Goal: Task Accomplishment & Management: Manage account settings

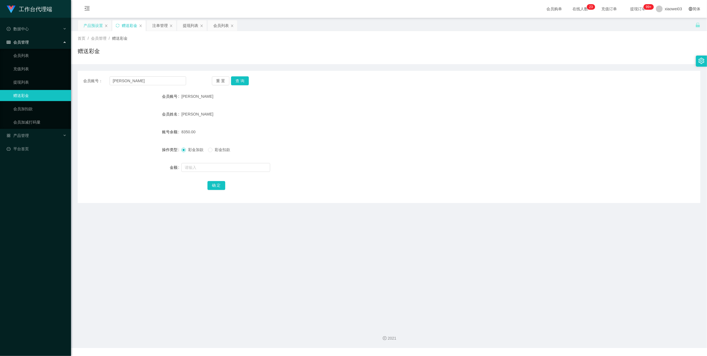
click at [88, 26] on div "产品预设置" at bounding box center [92, 25] width 19 height 11
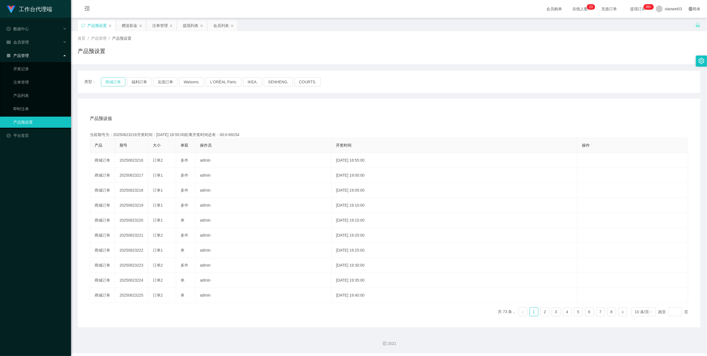
click at [108, 82] on button "商城订单" at bounding box center [113, 81] width 24 height 9
click at [136, 25] on div "赠送彩金" at bounding box center [130, 25] width 16 height 11
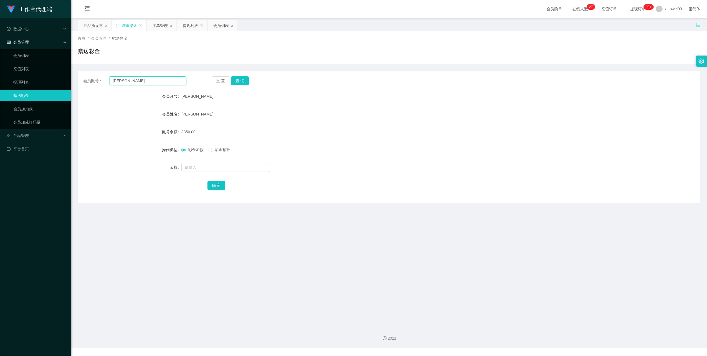
click at [149, 80] on input "[PERSON_NAME]" at bounding box center [148, 80] width 77 height 9
paste input "farida01"
type input "farida01"
drag, startPoint x: 240, startPoint y: 79, endPoint x: 240, endPoint y: 82, distance: 3.3
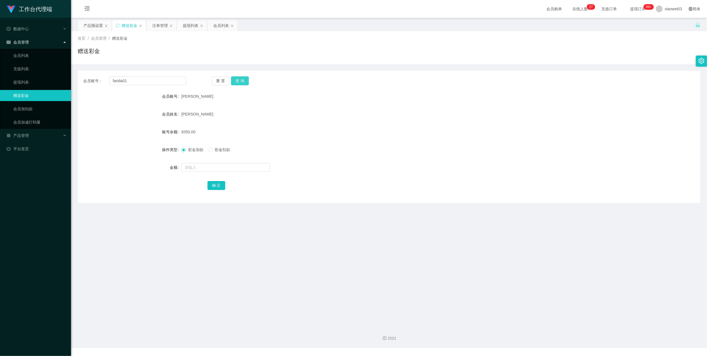
click at [240, 79] on button "查 询" at bounding box center [240, 80] width 18 height 9
click at [226, 166] on input "text" at bounding box center [225, 167] width 89 height 9
type input "64"
drag, startPoint x: 213, startPoint y: 186, endPoint x: 341, endPoint y: 143, distance: 135.2
click at [213, 186] on button "确 定" at bounding box center [216, 185] width 18 height 9
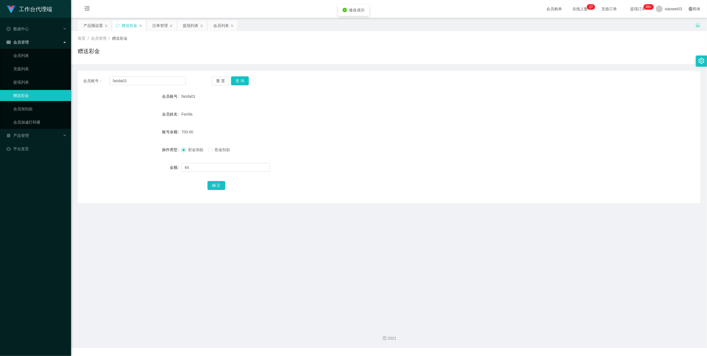
click at [404, 134] on div "700.00" at bounding box center [362, 131] width 363 height 11
click at [140, 77] on input "farida01" at bounding box center [148, 80] width 77 height 9
paste input "YangYang"
type input "YangYang"
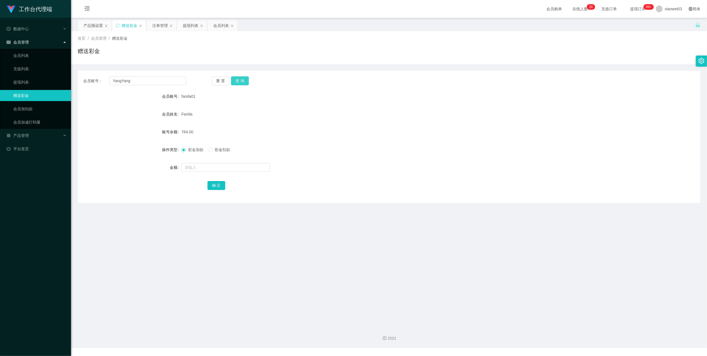
drag, startPoint x: 242, startPoint y: 80, endPoint x: 250, endPoint y: 92, distance: 14.6
click at [242, 80] on button "查 询" at bounding box center [240, 80] width 18 height 9
click at [330, 161] on form "会员账号 YangYang 会员姓名 账号余额 60.00 操作类型 彩金加款 彩金扣款 金额 确 定" at bounding box center [389, 141] width 623 height 100
click at [224, 24] on div "会员列表" at bounding box center [221, 25] width 16 height 11
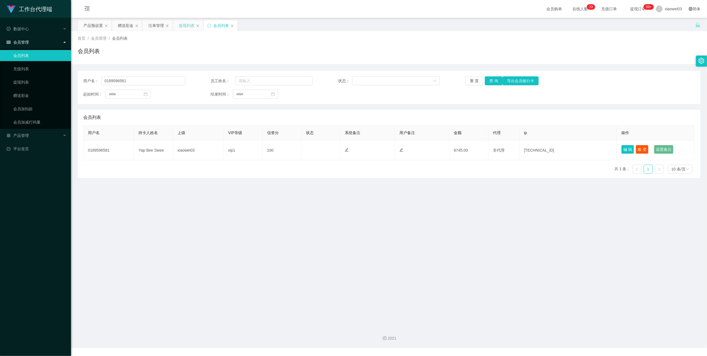
click at [188, 27] on div "提现列表" at bounding box center [187, 25] width 16 height 11
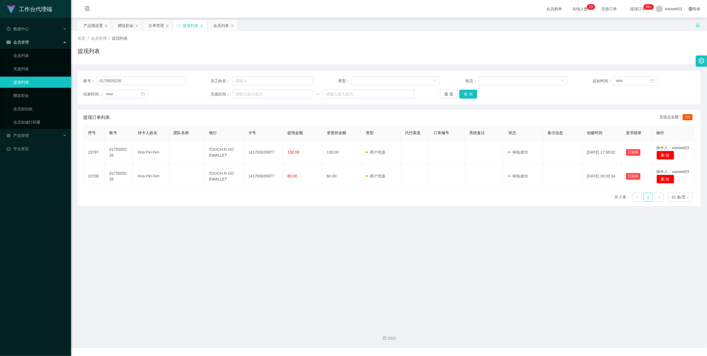
click at [150, 87] on div "账号： 0175505226 员工姓名： 类型： 状态： 起始时间： 结束时间： 充值区间： ~ 重 置 查 询" at bounding box center [389, 87] width 623 height 33
click at [150, 83] on input "0175505226" at bounding box center [140, 80] width 89 height 9
click at [155, 86] on div "账号： 0175505226 员工姓名： 类型： 状态： 起始时间： 结束时间： 充值区间： ~ 重 置 查 询" at bounding box center [389, 87] width 623 height 33
paste input "YangYang"
click at [145, 83] on input "0175505226YangYang" at bounding box center [140, 80] width 89 height 9
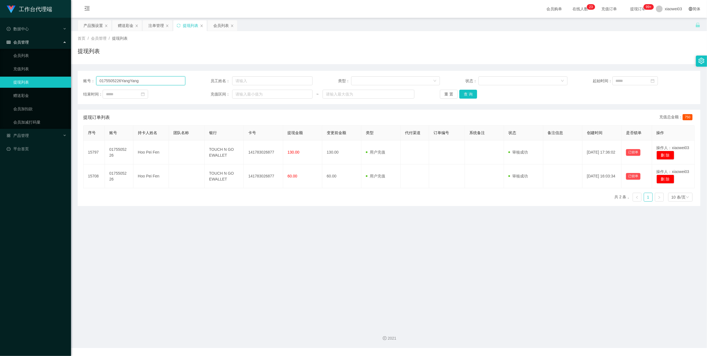
click at [145, 83] on input "0175505226YangYang" at bounding box center [140, 80] width 89 height 9
paste input "text"
type input "YangYang"
click at [468, 93] on button "查 询" at bounding box center [468, 94] width 18 height 9
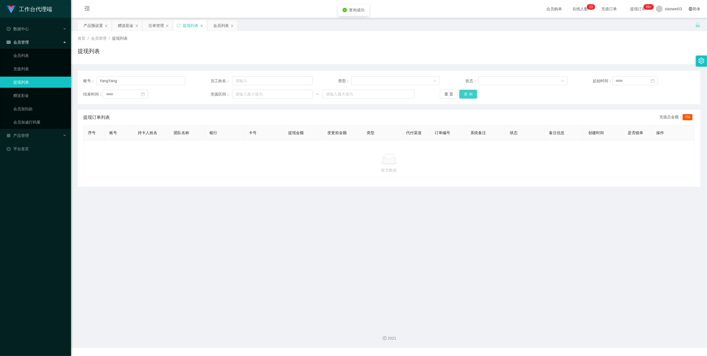
click at [470, 97] on button "查 询" at bounding box center [468, 94] width 18 height 9
click at [470, 97] on div "重 置 查 询" at bounding box center [491, 94] width 102 height 9
click at [130, 27] on div "赠送彩金" at bounding box center [126, 25] width 16 height 11
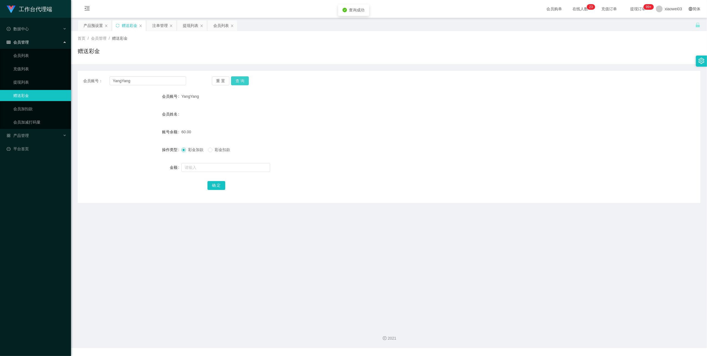
click at [246, 80] on button "查 询" at bounding box center [240, 80] width 18 height 9
click at [442, 104] on form "会员账号 YangYang 会员姓名 账号余额 60.00 操作类型 彩金加款 彩金扣款 金额 确 定" at bounding box center [389, 141] width 623 height 100
